Goal: Information Seeking & Learning: Learn about a topic

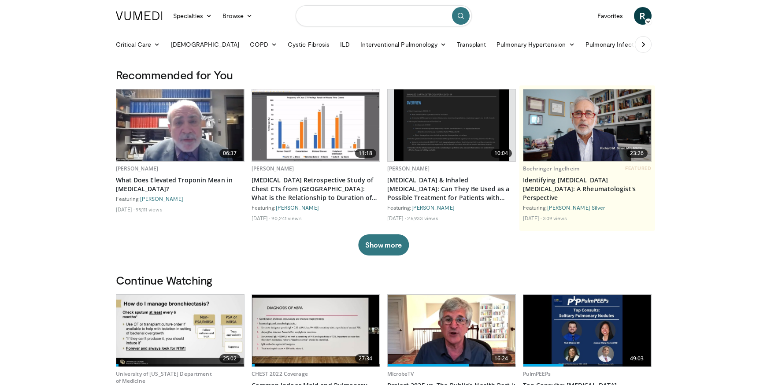
click at [327, 17] on input "Search topics, interventions" at bounding box center [384, 15] width 176 height 21
type input "**********"
click at [459, 18] on icon "submit" at bounding box center [460, 15] width 7 height 7
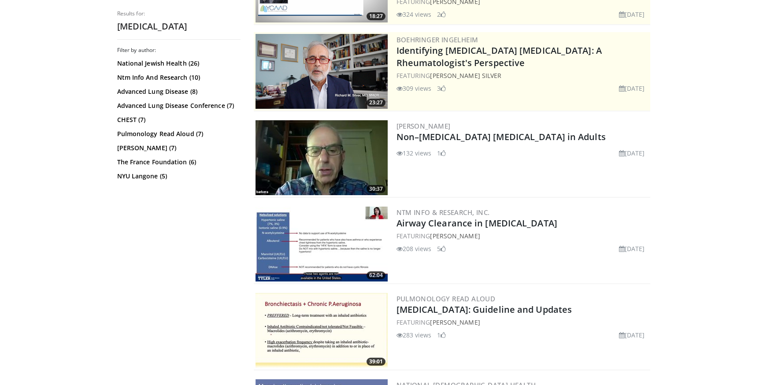
scroll to position [132, 0]
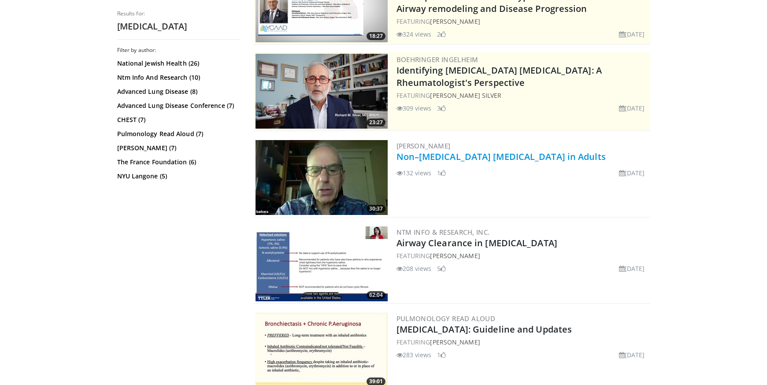
click at [451, 159] on link "Non–Cystic Fibrosis Bronchiectasis in Adults" at bounding box center [500, 157] width 209 height 12
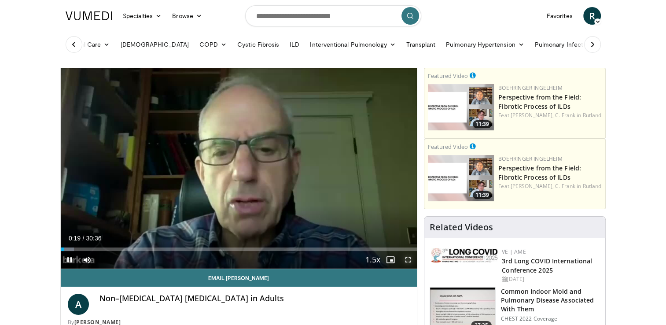
click at [407, 260] on span "Video Player" at bounding box center [409, 260] width 18 height 18
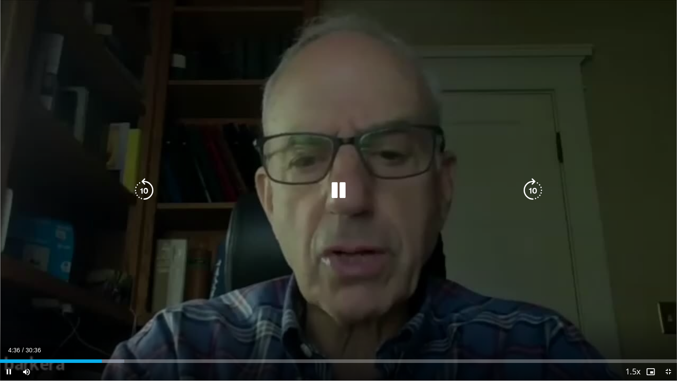
click at [317, 76] on div "10 seconds Tap to unmute" at bounding box center [338, 190] width 677 height 380
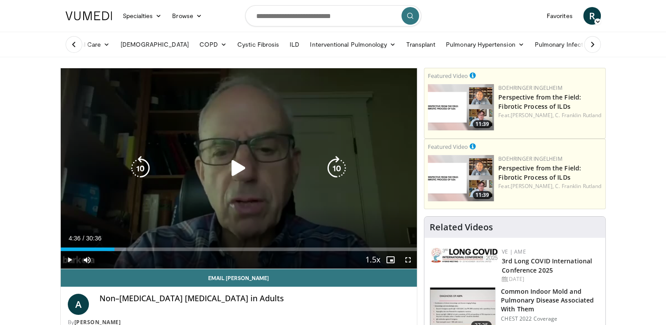
click at [233, 168] on icon "Video Player" at bounding box center [238, 168] width 25 height 25
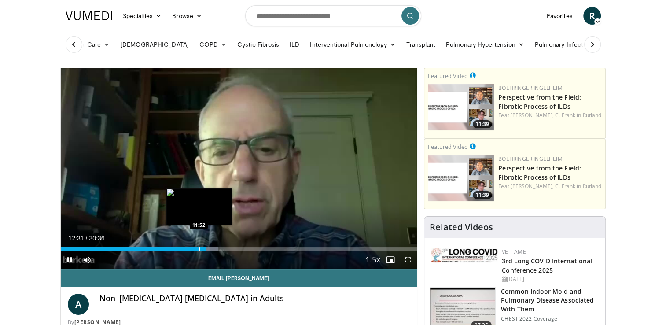
click at [199, 249] on div "Progress Bar" at bounding box center [199, 250] width 1 height 4
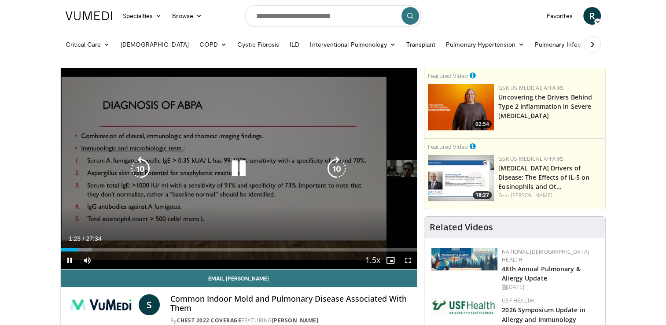
click at [245, 163] on icon "Video Player" at bounding box center [238, 168] width 25 height 25
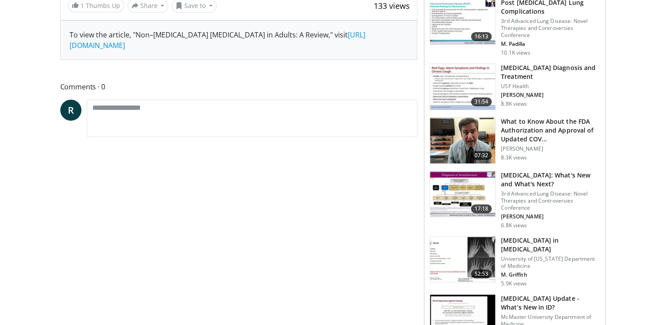
scroll to position [440, 0]
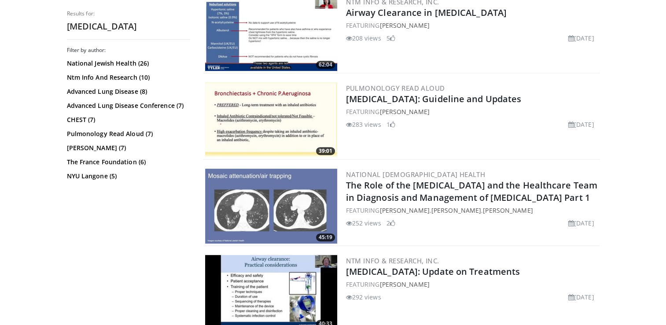
scroll to position [383, 0]
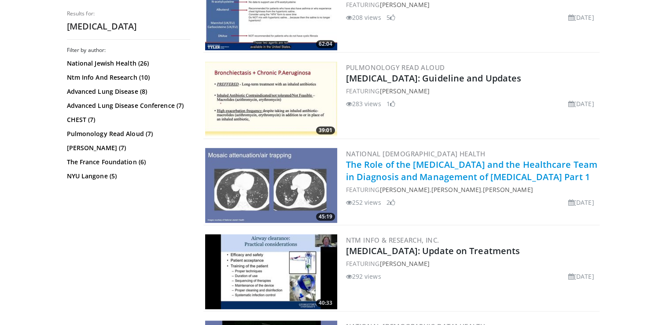
click at [427, 164] on link "The Role of the [MEDICAL_DATA] and the Healthcare Team in Diagnosis and Managem…" at bounding box center [472, 171] width 252 height 24
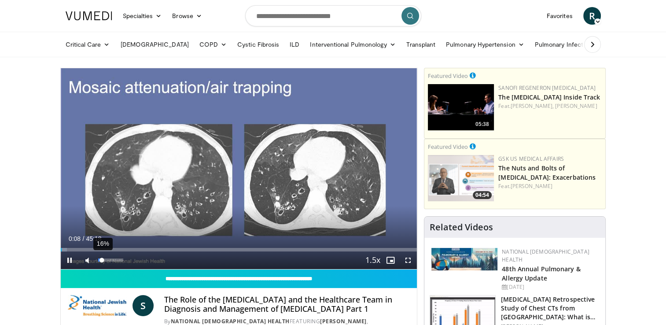
drag, startPoint x: 122, startPoint y: 259, endPoint x: 102, endPoint y: 261, distance: 19.9
click at [102, 261] on div "Volume Level" at bounding box center [100, 260] width 4 height 3
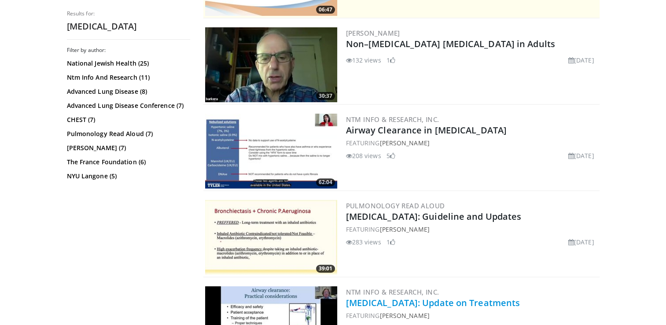
scroll to position [289, 0]
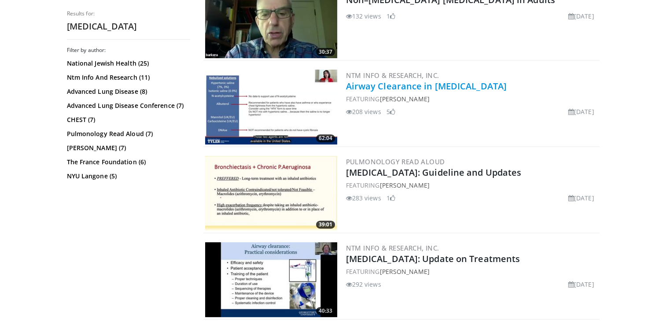
click at [386, 88] on link "Airway Clearance in [MEDICAL_DATA]" at bounding box center [426, 86] width 161 height 12
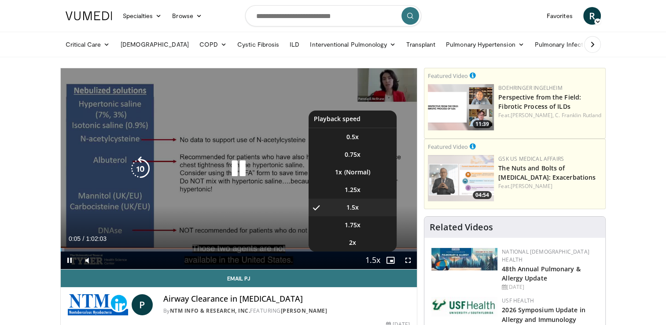
click at [379, 260] on span "Video Player" at bounding box center [373, 261] width 12 height 18
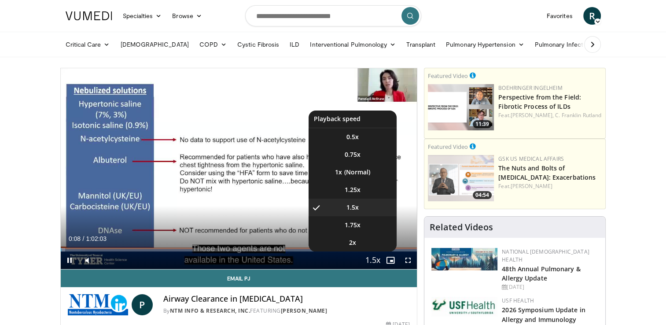
click at [373, 260] on span "Video Player" at bounding box center [373, 261] width 12 height 18
click at [349, 223] on span "1.75x" at bounding box center [353, 225] width 16 height 9
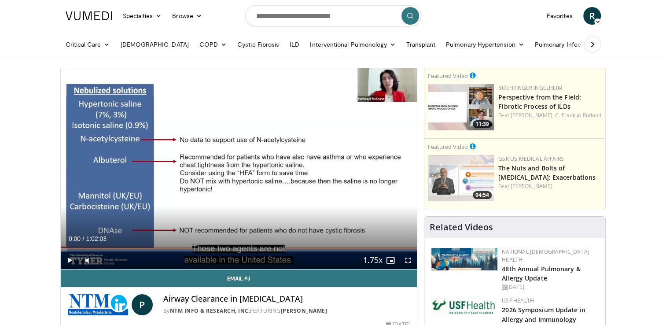
drag, startPoint x: 63, startPoint y: 249, endPoint x: 57, endPoint y: 249, distance: 5.7
click at [407, 259] on span "Video Player" at bounding box center [409, 261] width 18 height 18
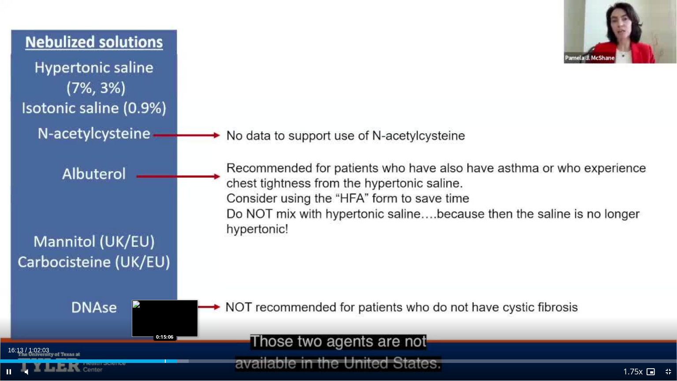
click at [165, 325] on div "Progress Bar" at bounding box center [165, 361] width 1 height 4
click at [172, 325] on div "Progress Bar" at bounding box center [172, 361] width 1 height 4
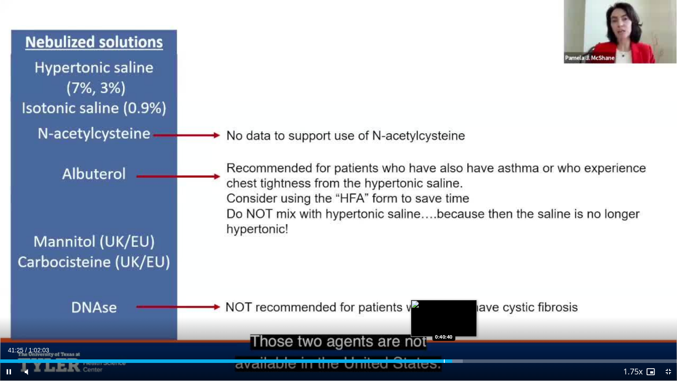
click at [444, 325] on div "Progress Bar" at bounding box center [444, 361] width 1 height 4
click at [438, 325] on div "Progress Bar" at bounding box center [438, 361] width 1 height 4
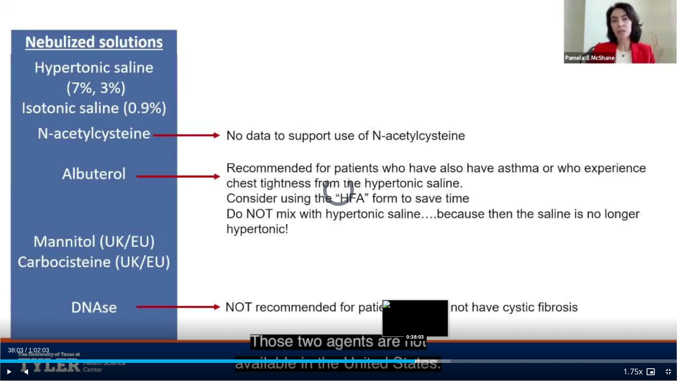
click at [415, 325] on div "Progress Bar" at bounding box center [415, 361] width 1 height 4
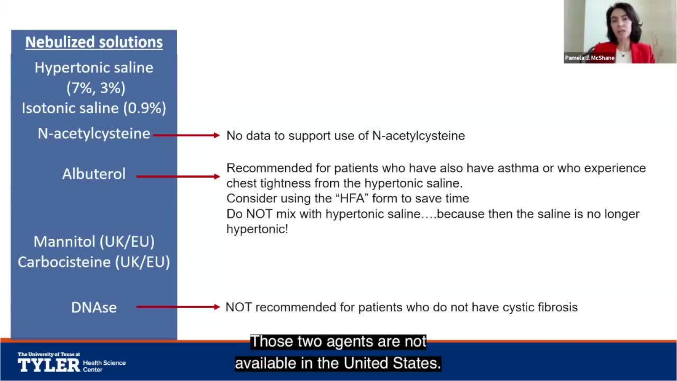
click at [405, 325] on video-js "**********" at bounding box center [338, 190] width 677 height 381
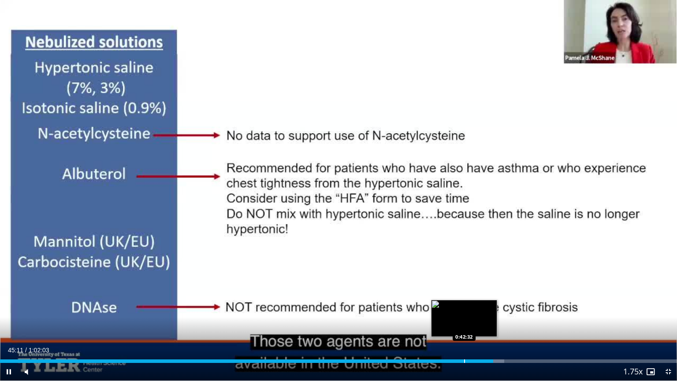
click at [463, 325] on div "Loaded : 74.48% 0:45:12 0:42:32" at bounding box center [338, 358] width 677 height 8
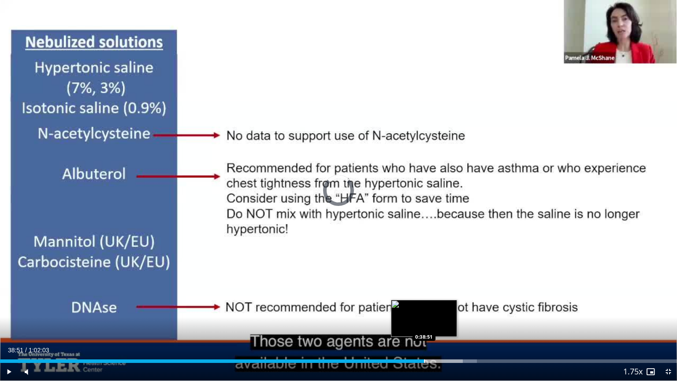
click at [424, 325] on div "Progress Bar" at bounding box center [424, 361] width 1 height 4
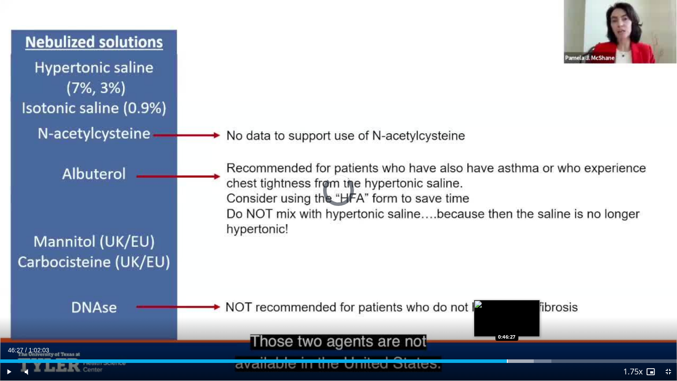
click at [507, 325] on div "Progress Bar" at bounding box center [507, 361] width 1 height 4
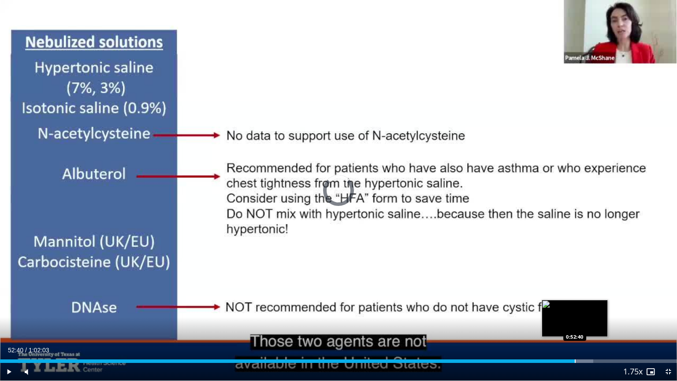
click at [574, 325] on div "Progress Bar" at bounding box center [574, 361] width 1 height 4
click at [566, 325] on div "Progress Bar" at bounding box center [566, 361] width 1 height 4
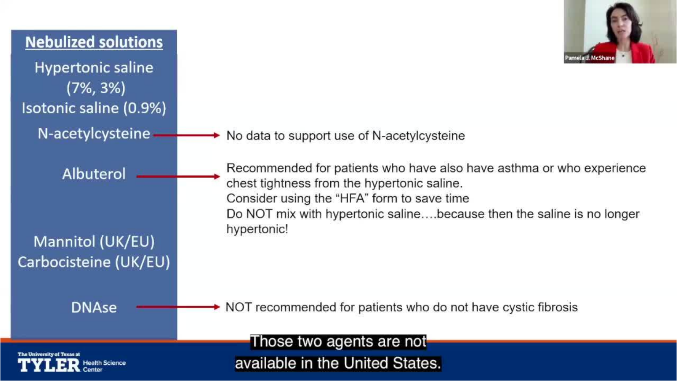
drag, startPoint x: 675, startPoint y: 301, endPoint x: 366, endPoint y: 183, distance: 330.2
click at [366, 183] on div "10 seconds Tap to unmute" at bounding box center [338, 190] width 677 height 380
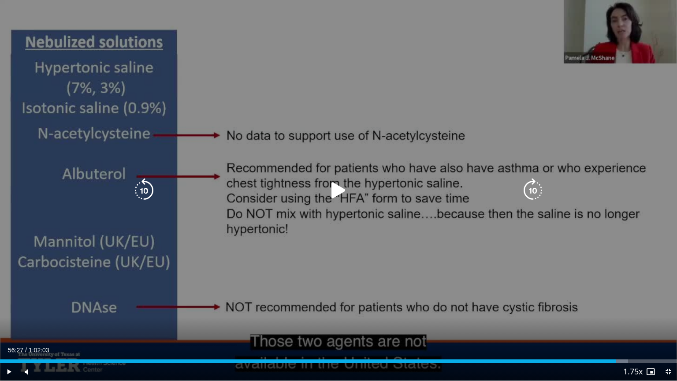
click at [342, 189] on icon "Video Player" at bounding box center [338, 190] width 25 height 25
